Goal: Navigation & Orientation: Find specific page/section

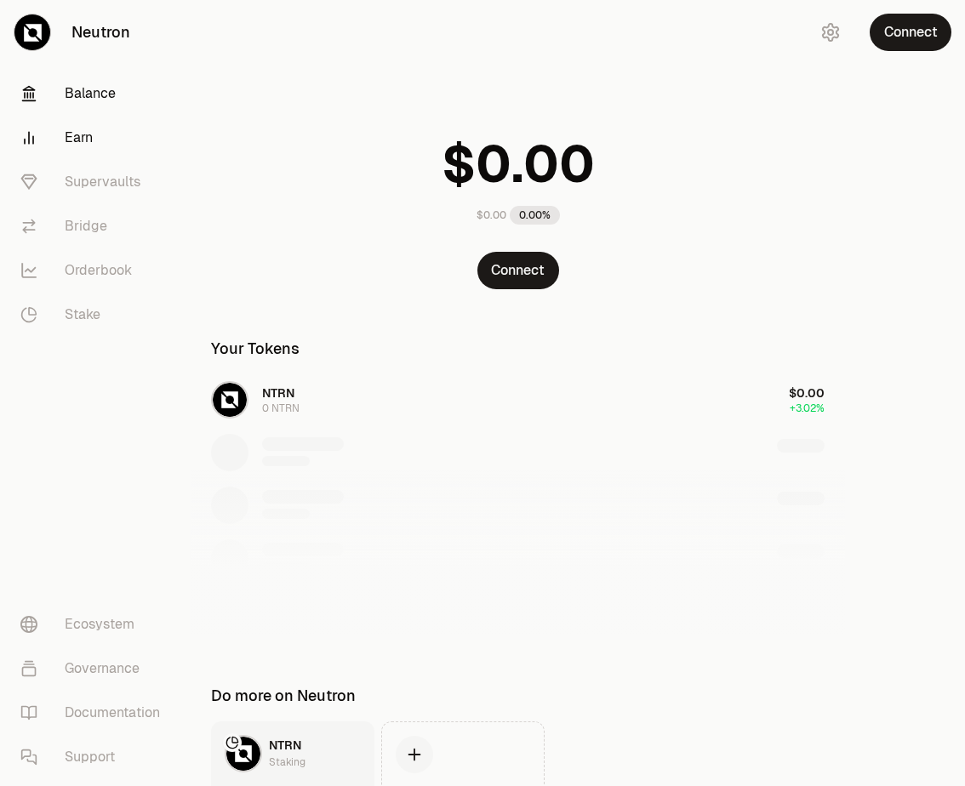
click at [73, 144] on link "Earn" at bounding box center [95, 138] width 177 height 44
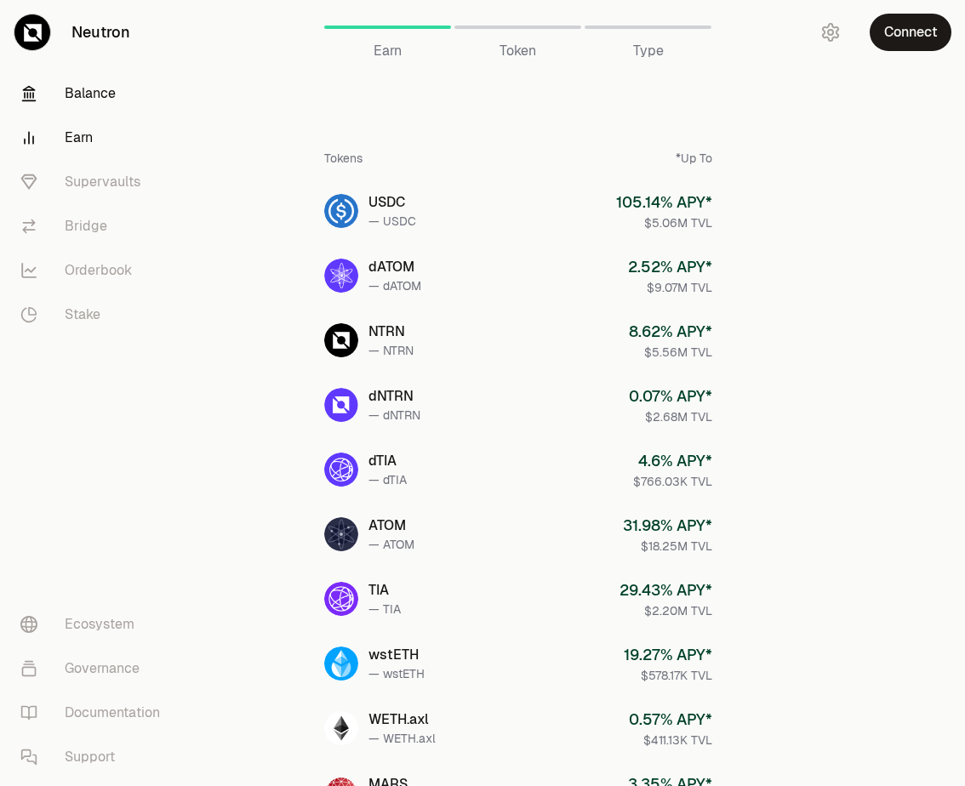
click at [87, 75] on link "Balance" at bounding box center [95, 93] width 177 height 44
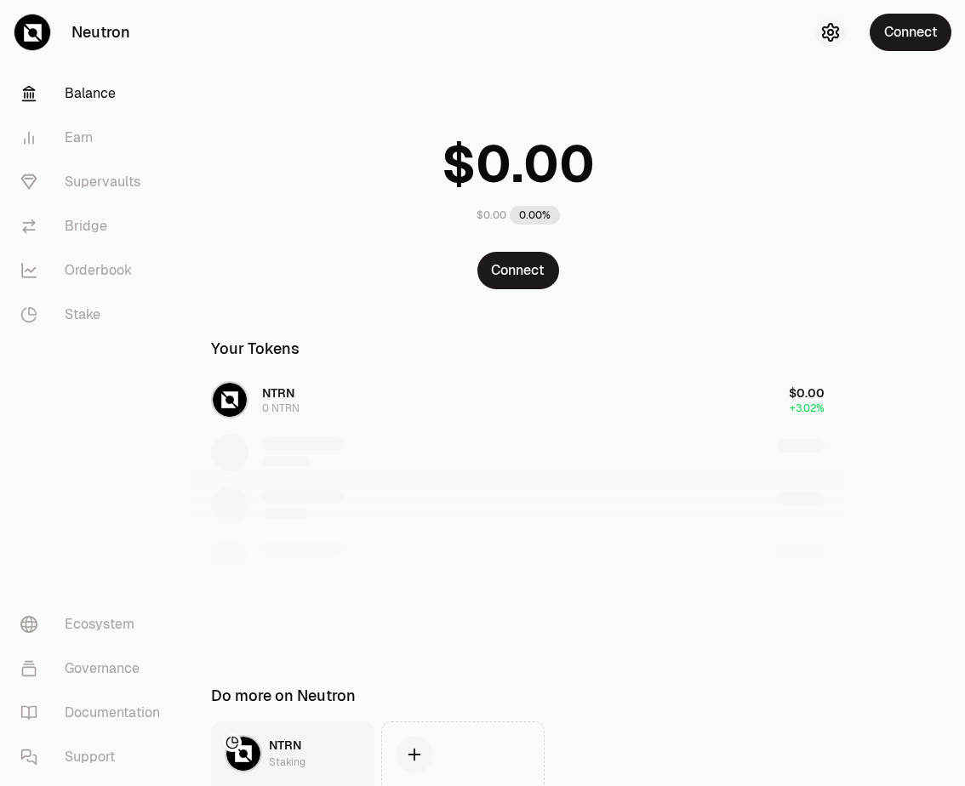
click at [822, 31] on icon "button" at bounding box center [830, 32] width 20 height 20
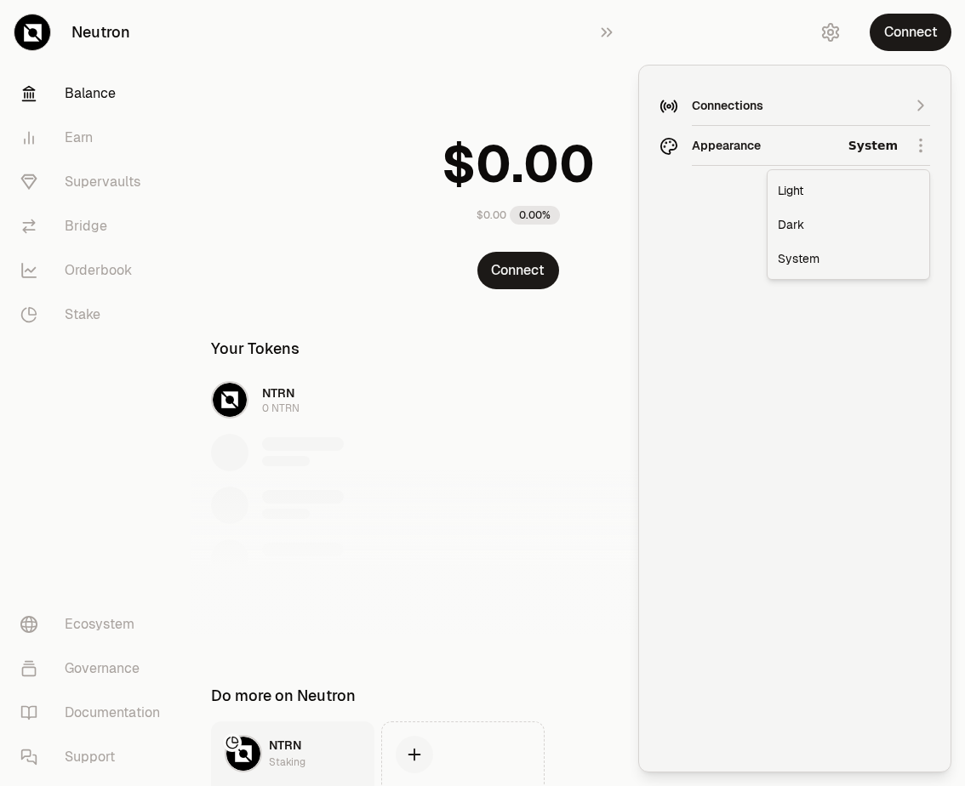
click at [749, 135] on html "Neutron Balance Earn Supervaults Bridge Orderbook Stake Ecosystem Governance Do…" at bounding box center [482, 462] width 965 height 925
click at [795, 225] on div "Dark" at bounding box center [848, 225] width 155 height 34
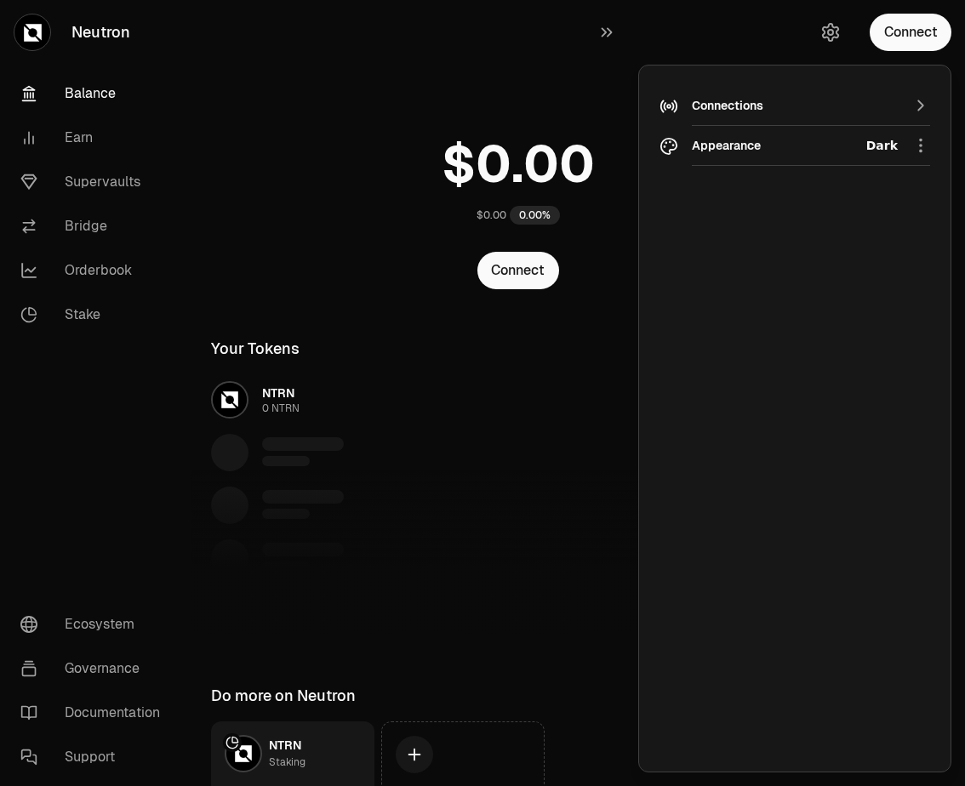
click at [504, 453] on div "NTRN 0 NTRN $0.00 +3.02%" at bounding box center [518, 505] width 654 height 262
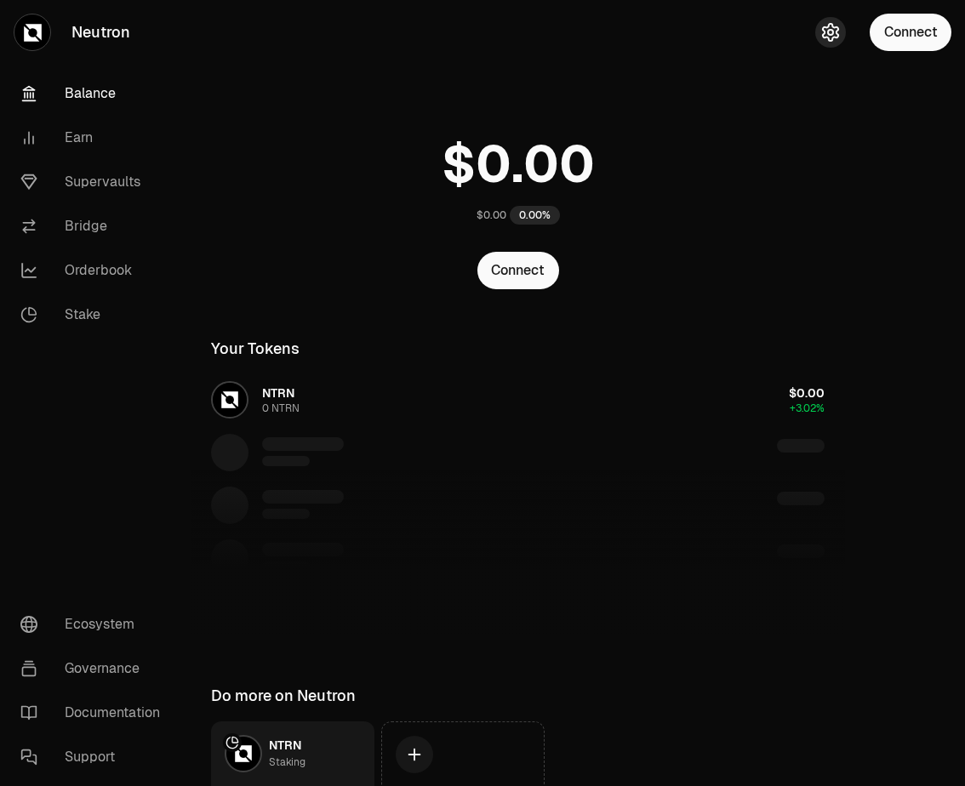
click at [824, 41] on icon "button" at bounding box center [830, 32] width 20 height 20
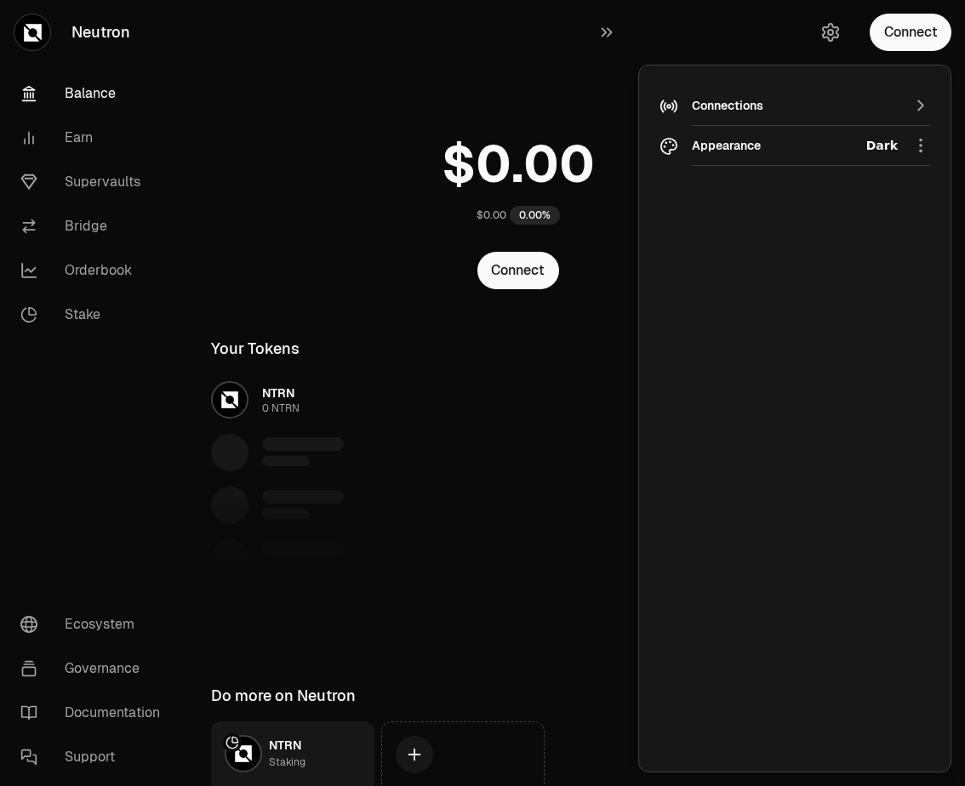
click at [888, 144] on html "Neutron Balance Earn Supervaults Bridge Orderbook Stake Ecosystem Governance Do…" at bounding box center [482, 462] width 965 height 925
click at [808, 259] on div "System" at bounding box center [848, 259] width 155 height 34
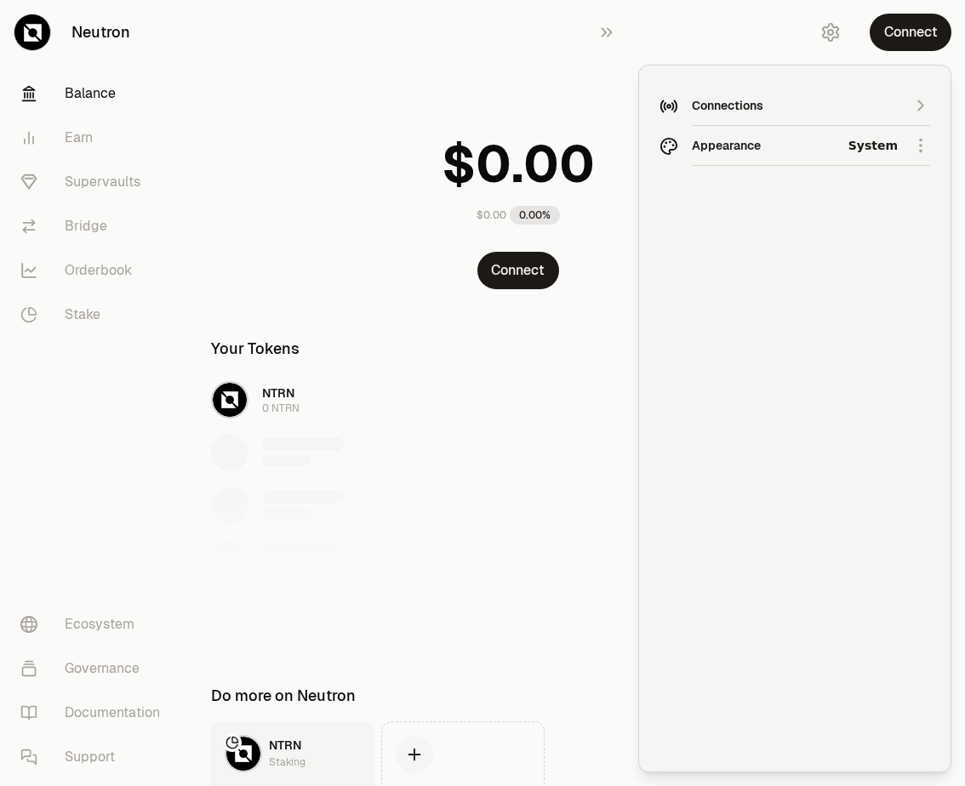
click at [496, 439] on div "NTRN 0 NTRN $0.00 +3.02%" at bounding box center [518, 505] width 654 height 262
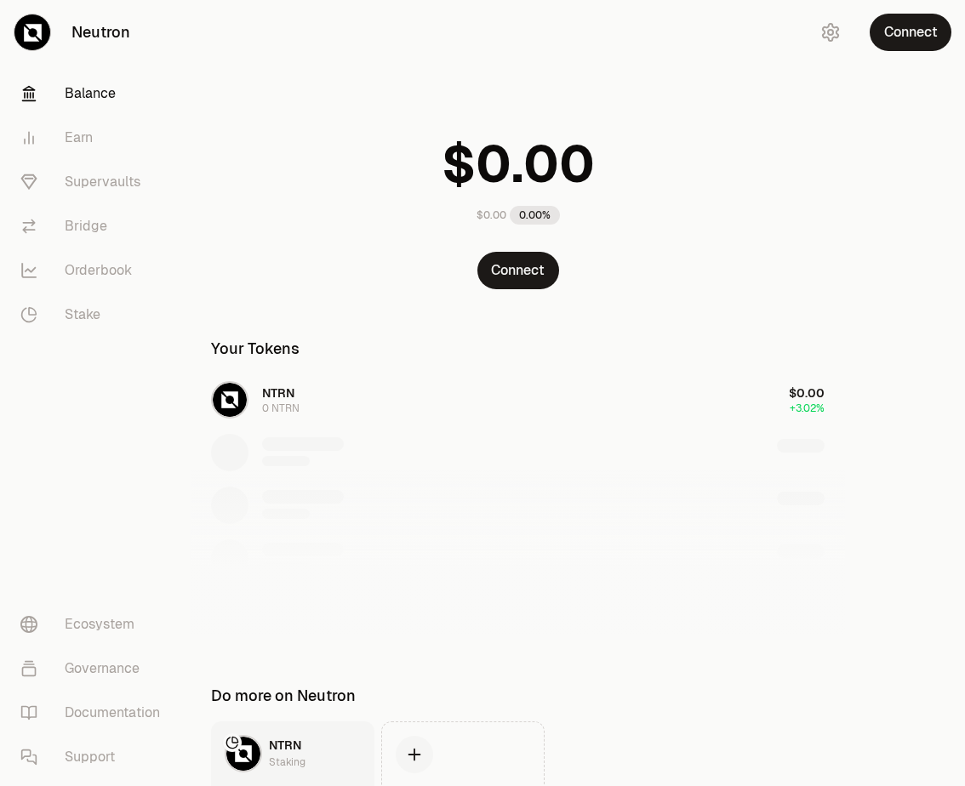
scroll to position [140, 0]
